Goal: Transaction & Acquisition: Purchase product/service

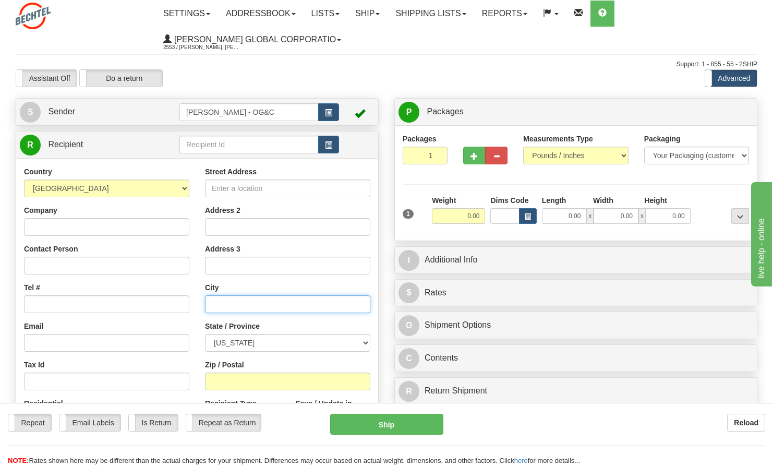
click at [238, 306] on input "text" at bounding box center [287, 304] width 165 height 18
paste input "Winamac IN 46996"
type input "Winamac IN 46996"
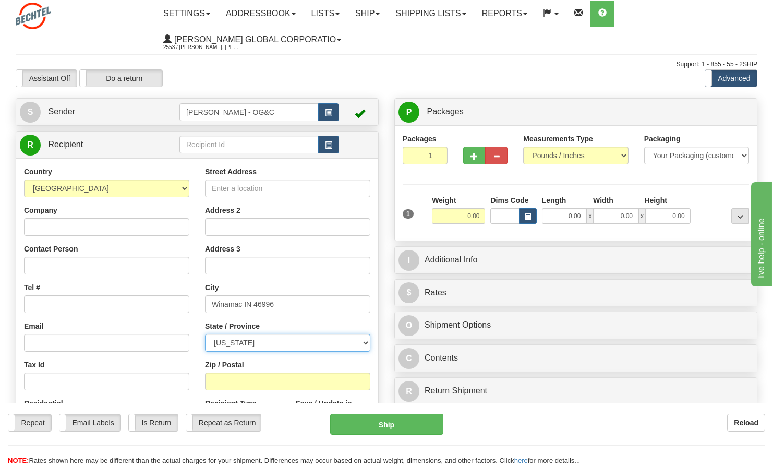
click at [242, 344] on select "[US_STATE] [US_STATE] [US_STATE] [US_STATE] Armed Forces America Armed Forces E…" at bounding box center [287, 343] width 165 height 18
select select "IN"
click at [205, 334] on select "[US_STATE] [US_STATE] [US_STATE] [US_STATE] Armed Forces America Armed Forces E…" at bounding box center [287, 343] width 165 height 18
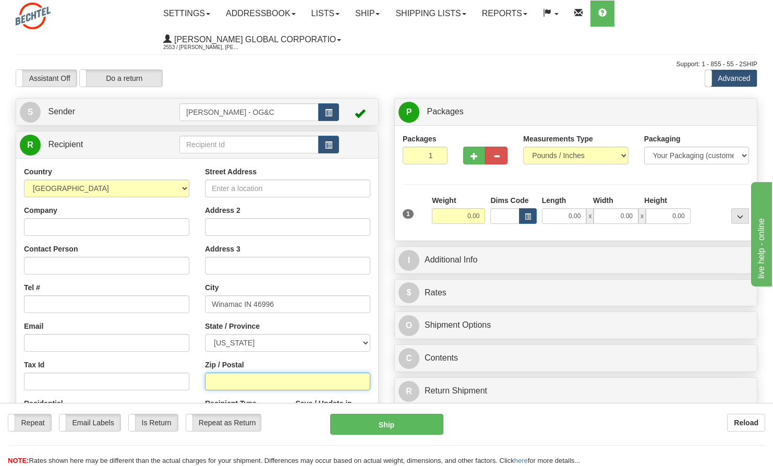
click at [237, 376] on input "Zip / Postal" at bounding box center [287, 382] width 165 height 18
paste input "Winamac IN 46996"
type input "Winamac IN 46996"
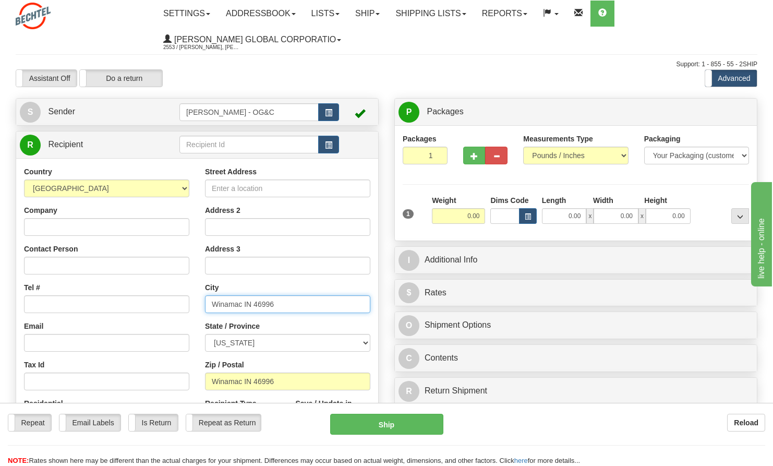
drag, startPoint x: 245, startPoint y: 303, endPoint x: 343, endPoint y: 308, distance: 98.2
click at [343, 308] on input "Winamac IN 46996" at bounding box center [287, 304] width 165 height 18
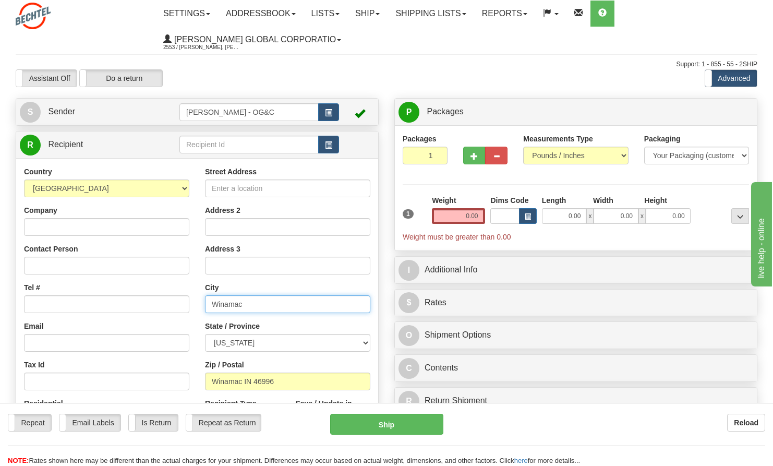
type input "Winamac"
drag, startPoint x: 483, startPoint y: 215, endPoint x: 490, endPoint y: 214, distance: 6.8
click at [490, 214] on div "1 Weight 0.00 Dims Code 0.00" at bounding box center [576, 218] width 352 height 47
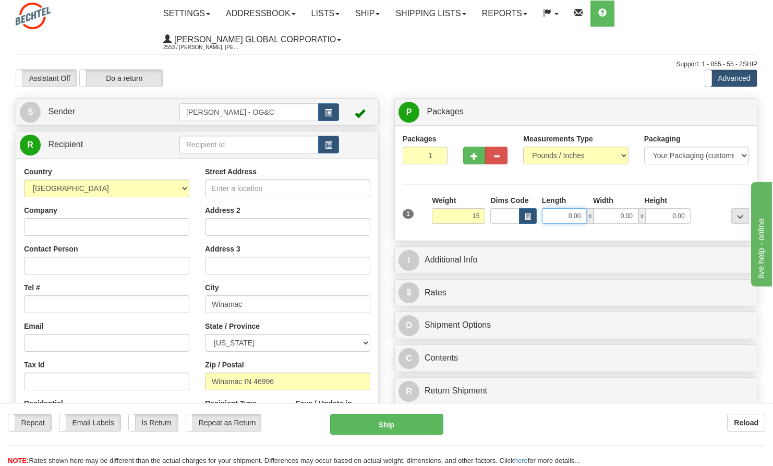
type input "15.00"
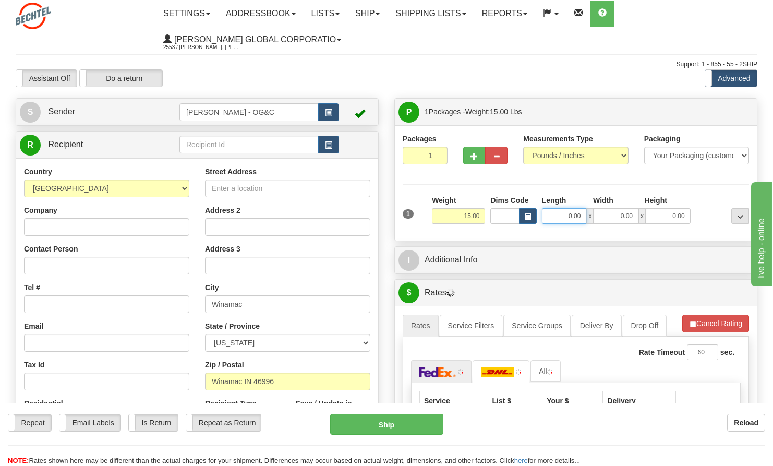
drag, startPoint x: 564, startPoint y: 213, endPoint x: 591, endPoint y: 208, distance: 27.0
click at [591, 208] on div "0.00 x 0.00 x 0.00" at bounding box center [616, 216] width 149 height 16
type input "12.00"
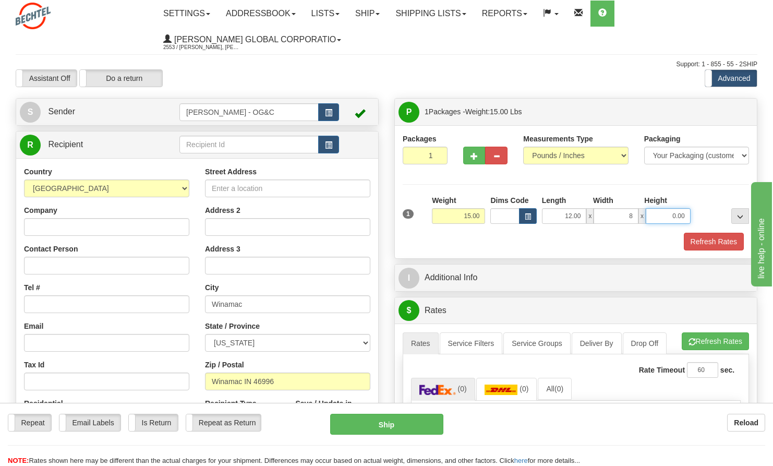
type input "8.00"
type input "6.00"
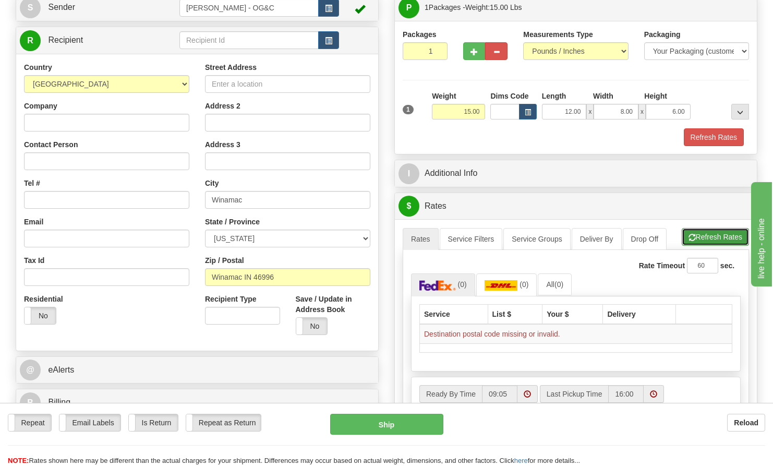
click at [695, 230] on button "Refresh Rates" at bounding box center [715, 237] width 67 height 18
drag, startPoint x: 253, startPoint y: 272, endPoint x: 204, endPoint y: 276, distance: 49.7
click at [204, 276] on div "Street Address Address 2 Address 3 City [GEOGRAPHIC_DATA] State / Province [US_…" at bounding box center [287, 202] width 181 height 281
type input "46996"
click at [699, 238] on button "Refresh Rates" at bounding box center [715, 237] width 67 height 18
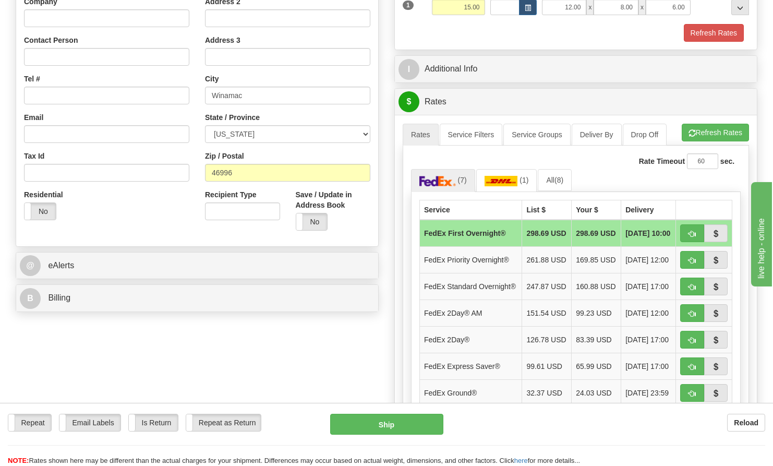
scroll to position [261, 0]
